Goal: Task Accomplishment & Management: Manage account settings

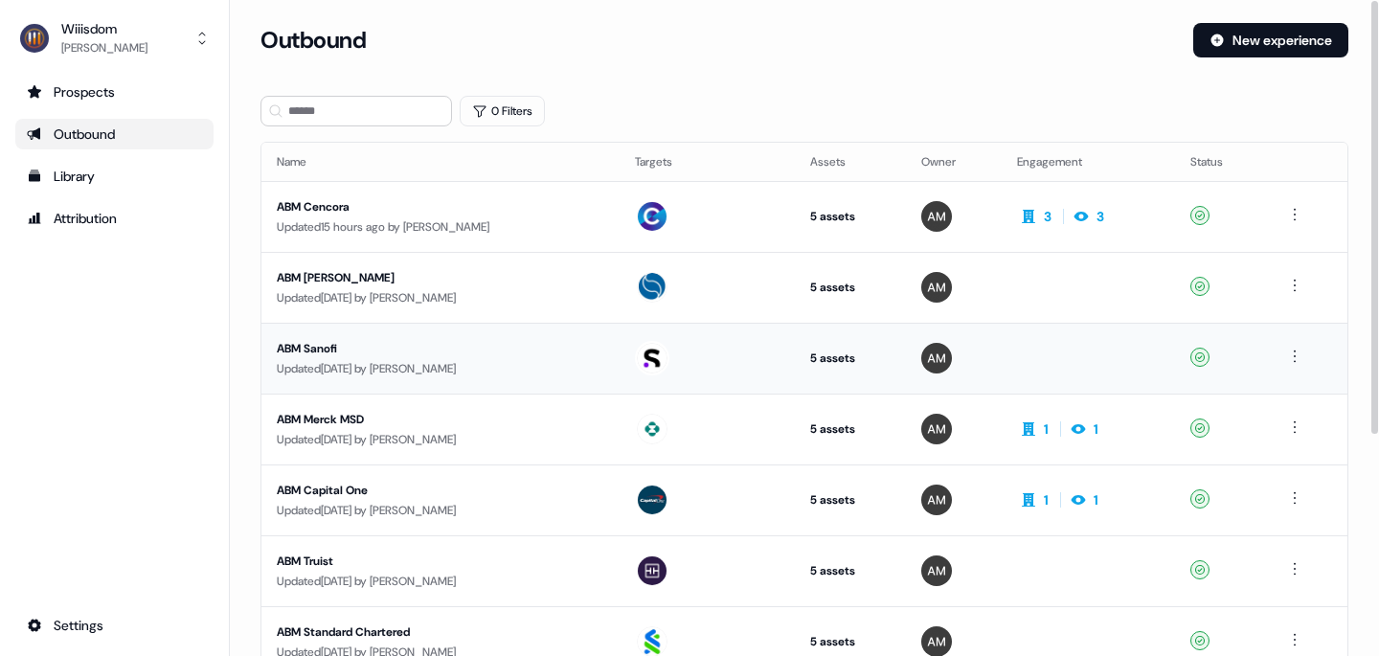
click at [311, 348] on div "ABM Sanofi" at bounding box center [441, 348] width 328 height 19
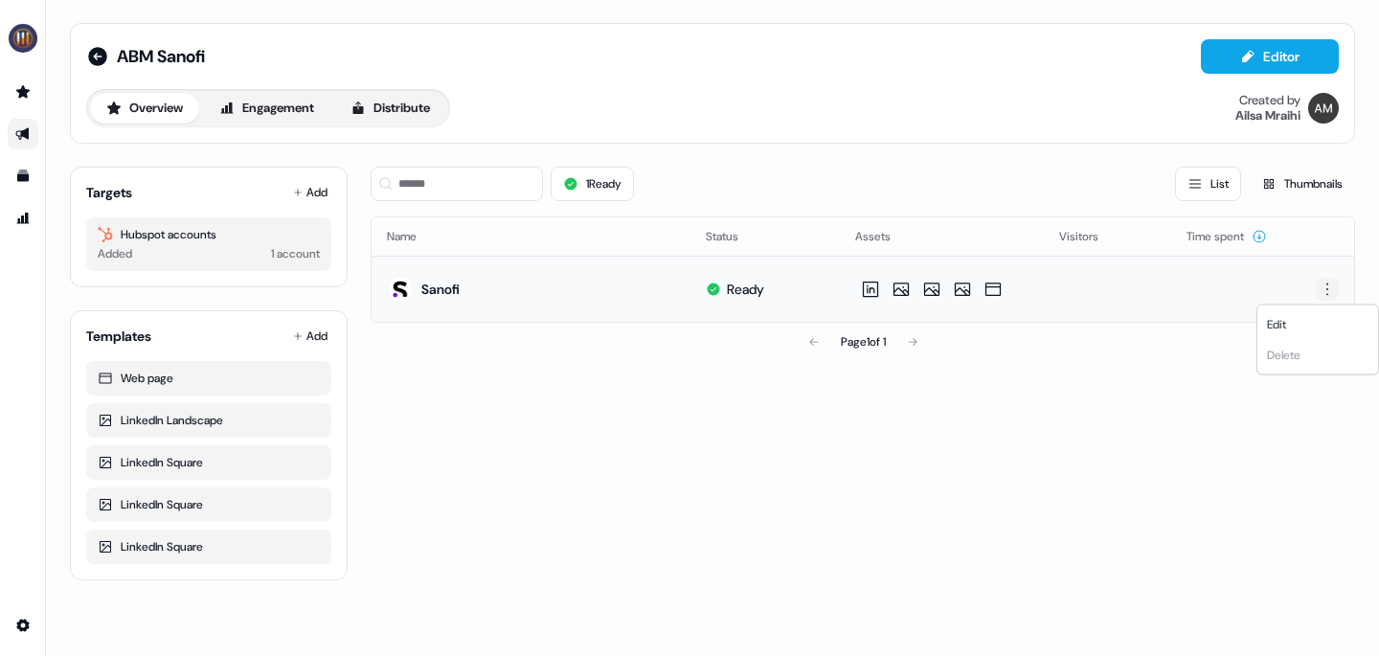
click at [1335, 294] on html "For the best experience switch devices to a bigger screen. Go to [DOMAIN_NAME] …" at bounding box center [689, 328] width 1379 height 656
click at [1303, 323] on div "Edit" at bounding box center [1317, 324] width 113 height 31
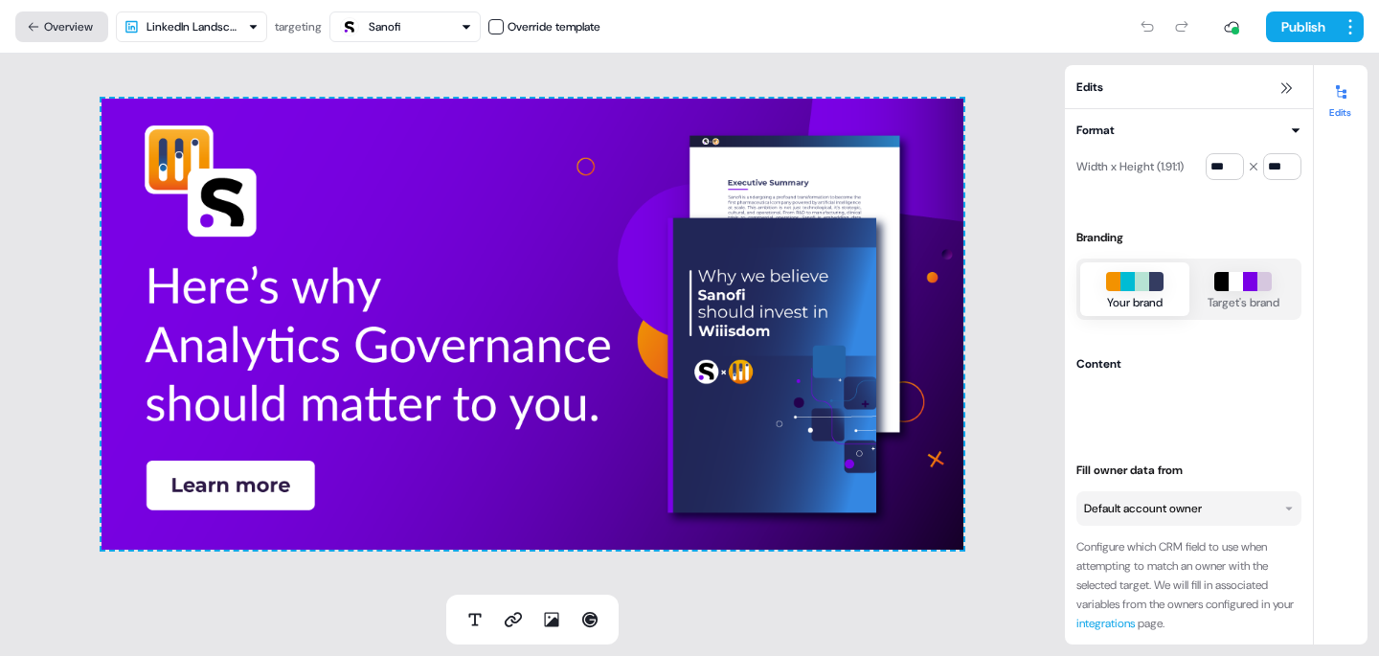
click at [29, 20] on icon at bounding box center [33, 26] width 13 height 13
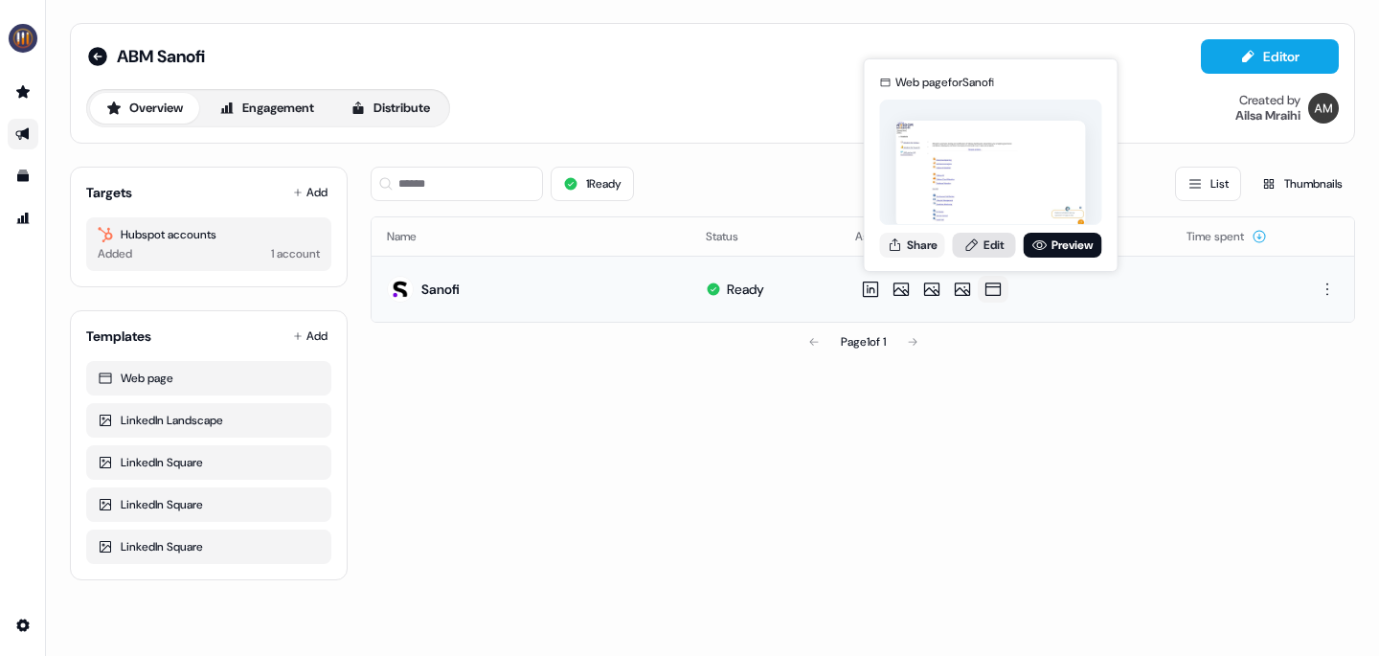
click at [996, 245] on link "Edit" at bounding box center [984, 245] width 63 height 25
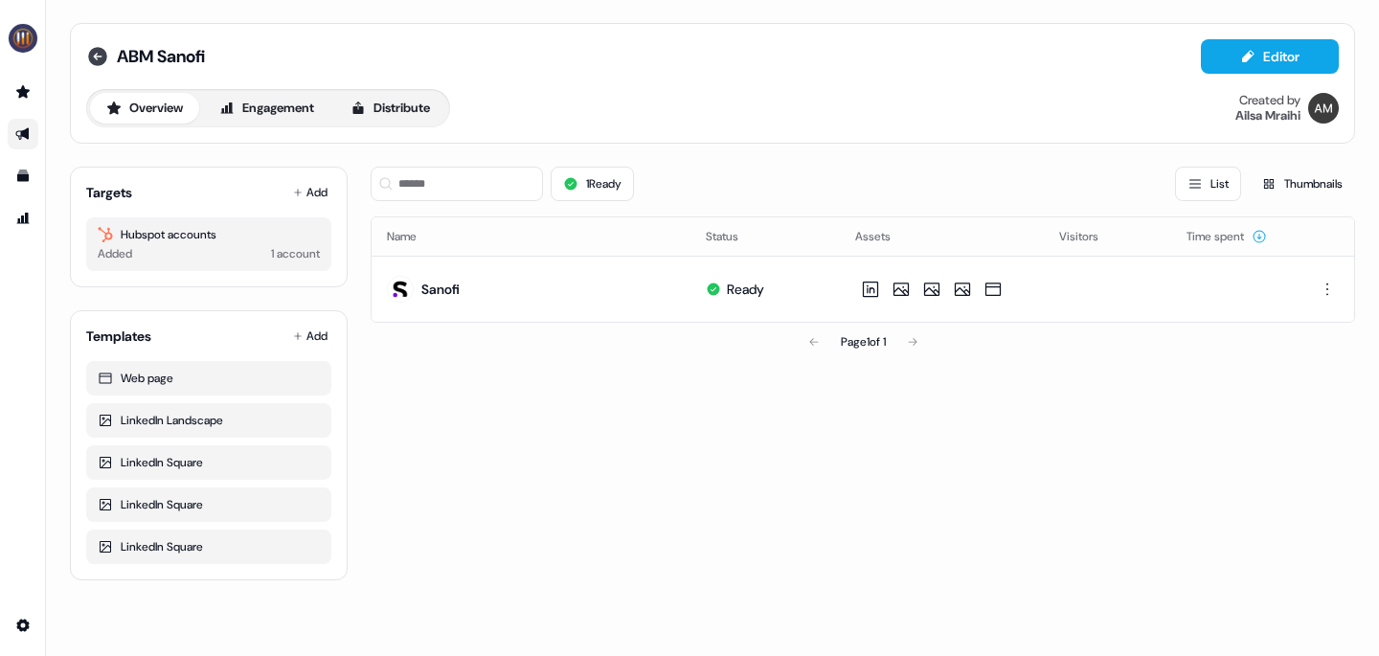
click at [95, 54] on icon at bounding box center [97, 56] width 19 height 19
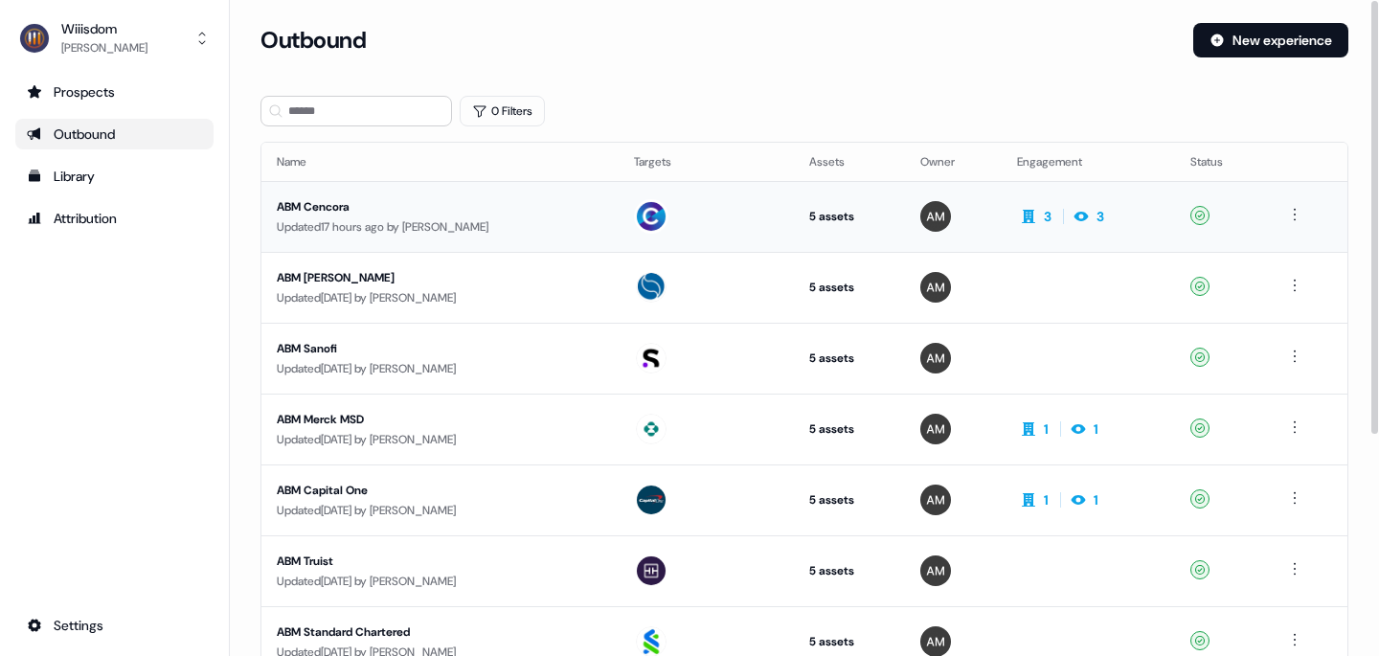
click at [349, 208] on div "ABM Cencora" at bounding box center [440, 206] width 327 height 19
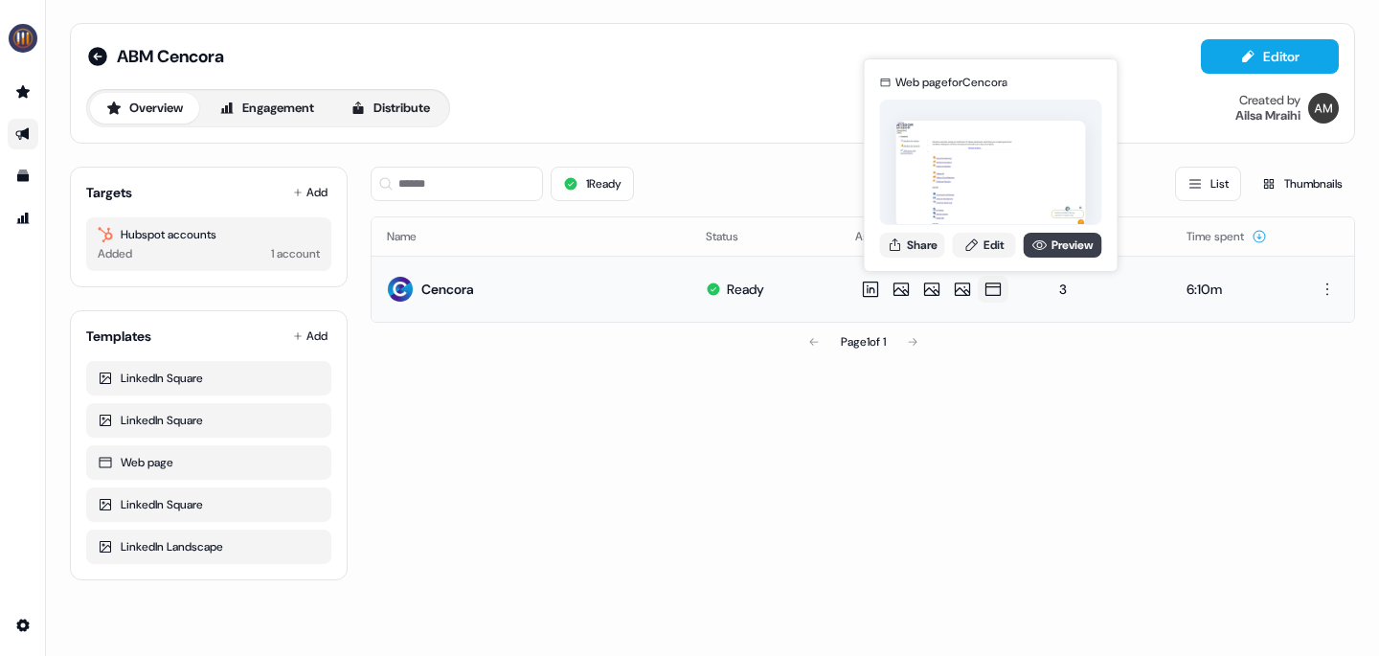
click at [1049, 253] on link "Preview" at bounding box center [1063, 245] width 79 height 25
click at [994, 246] on link "Edit" at bounding box center [984, 245] width 63 height 25
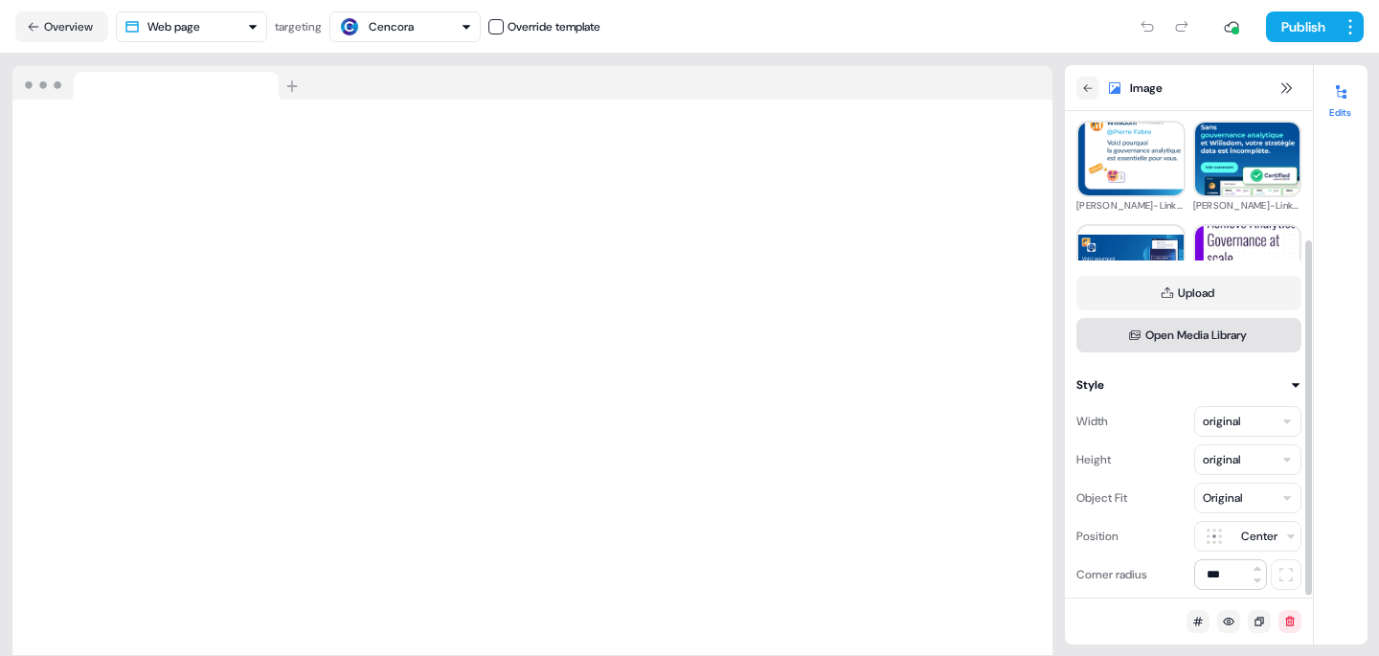
scroll to position [178, 0]
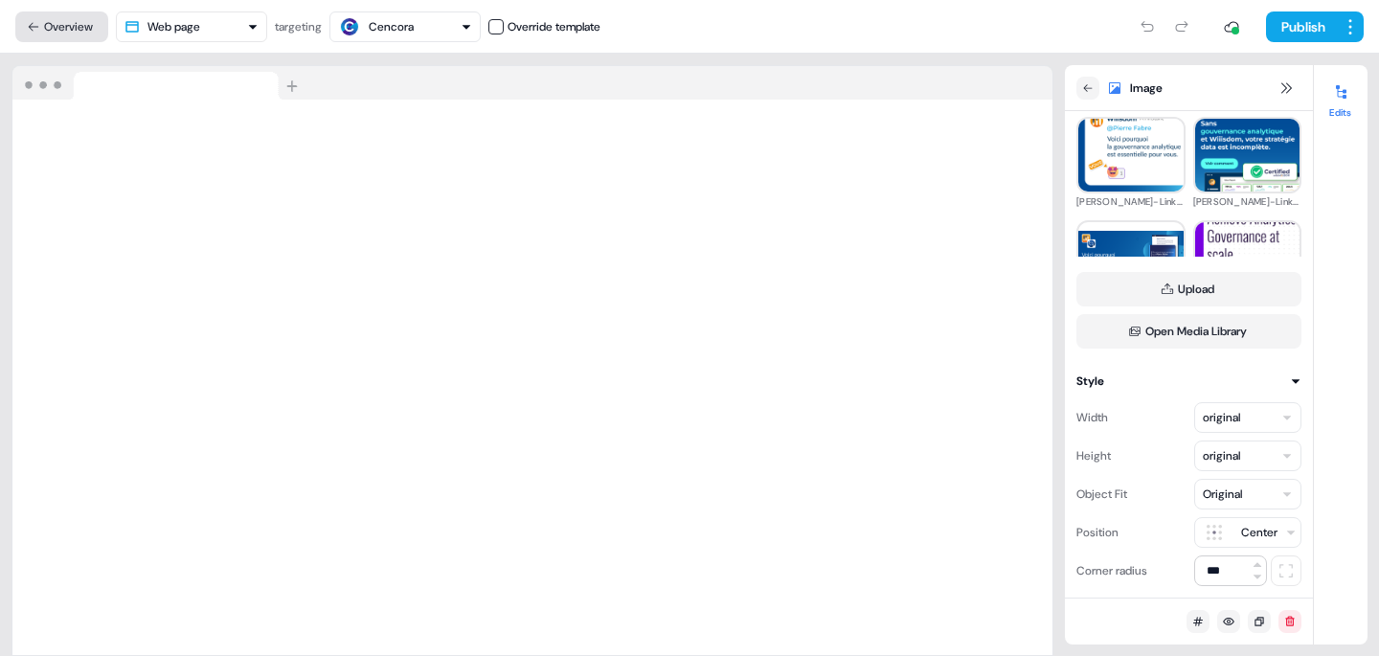
click at [50, 21] on button "Overview" at bounding box center [61, 26] width 93 height 31
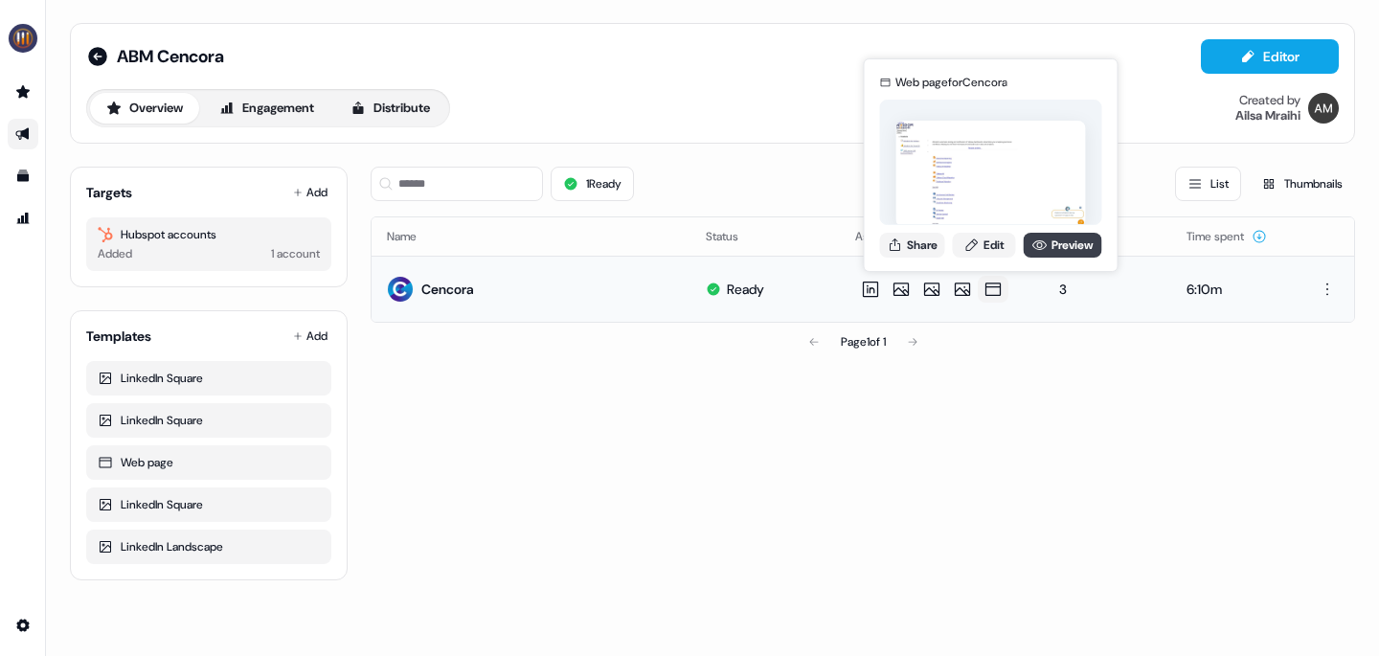
click at [1042, 253] on link "Preview" at bounding box center [1063, 245] width 79 height 25
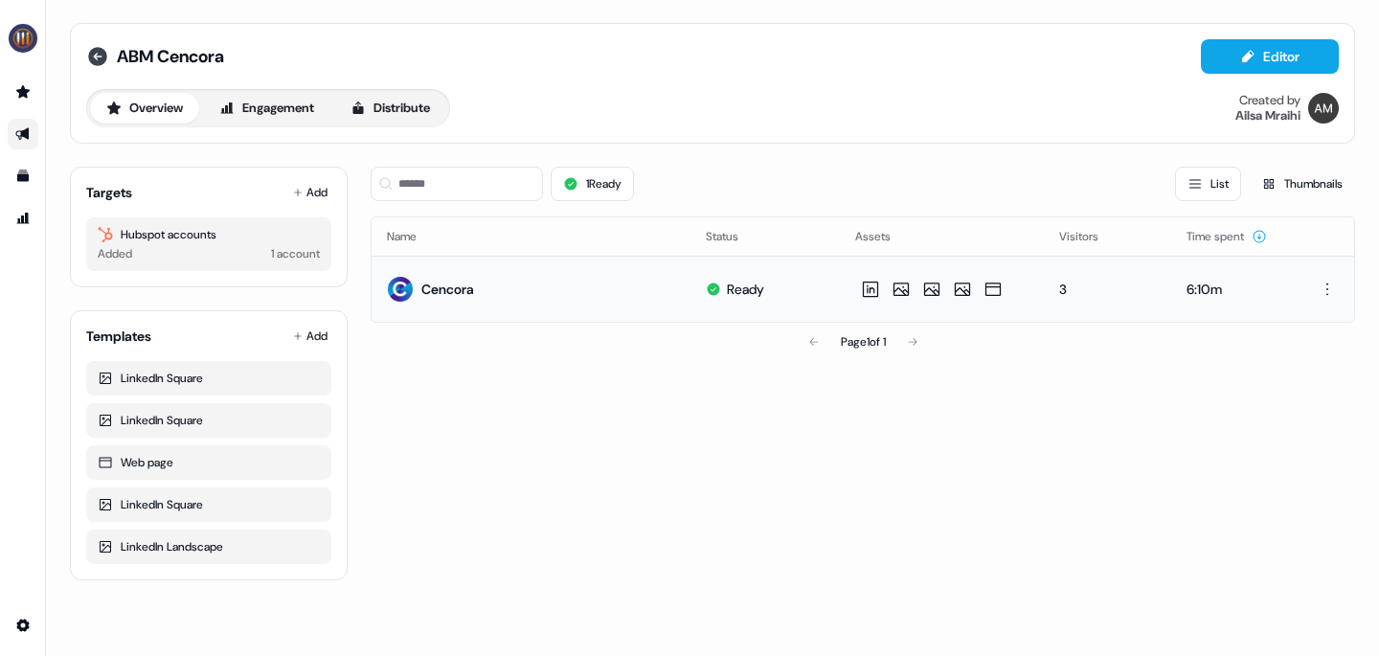
click at [99, 56] on icon at bounding box center [97, 56] width 23 height 23
